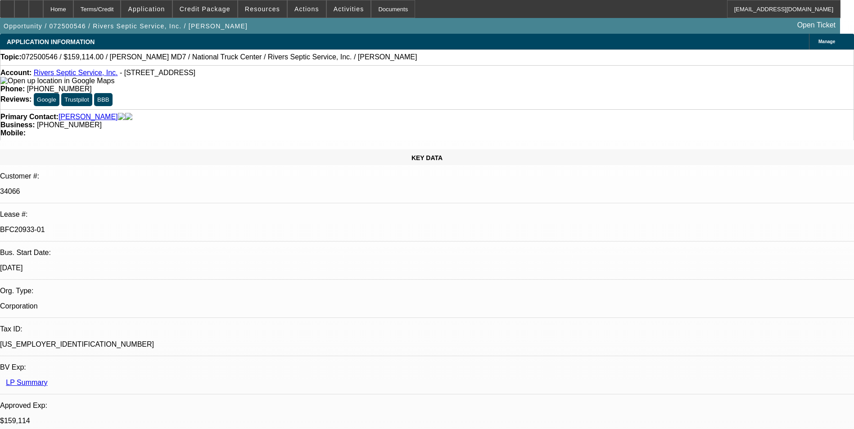
select select "0"
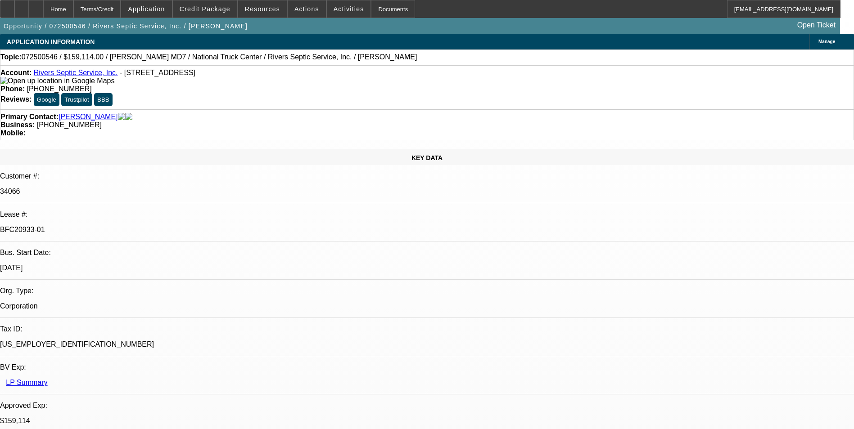
select select "0"
select select "2"
select select "0"
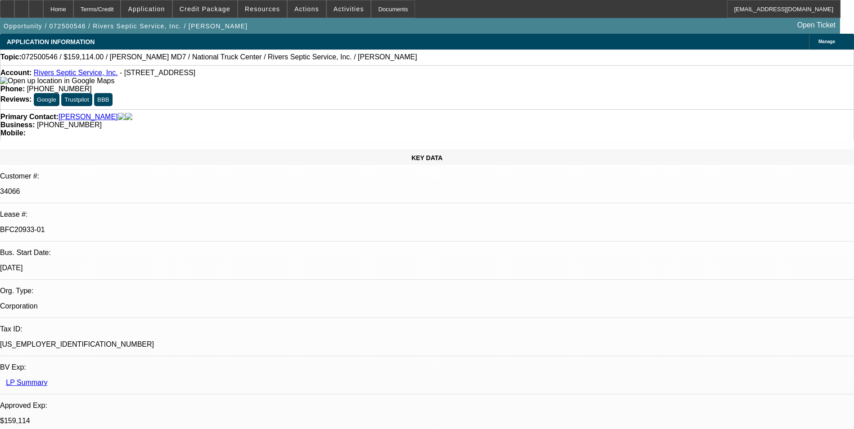
select select "2"
select select "0"
select select "1"
select select "6"
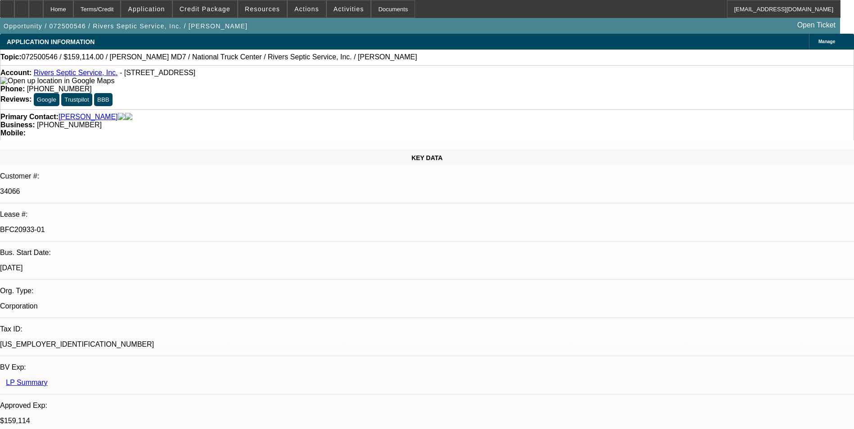
select select "1"
select select "6"
select select "1"
select select "2"
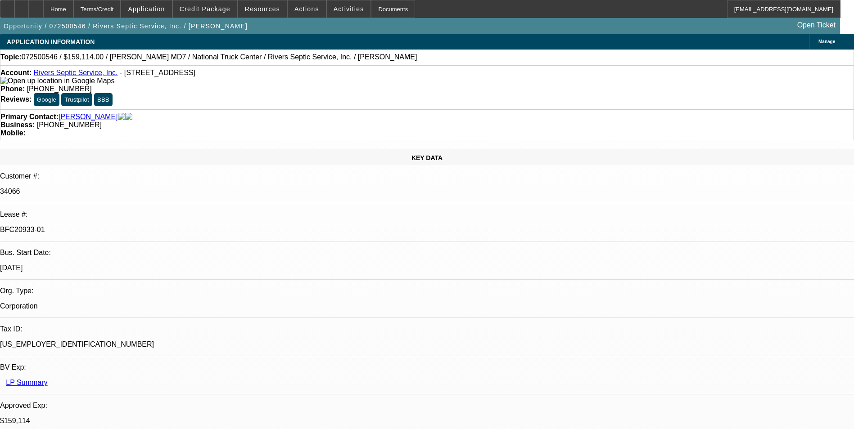
select select "6"
select select "1"
select select "2"
select select "6"
